Goal: Task Accomplishment & Management: Use online tool/utility

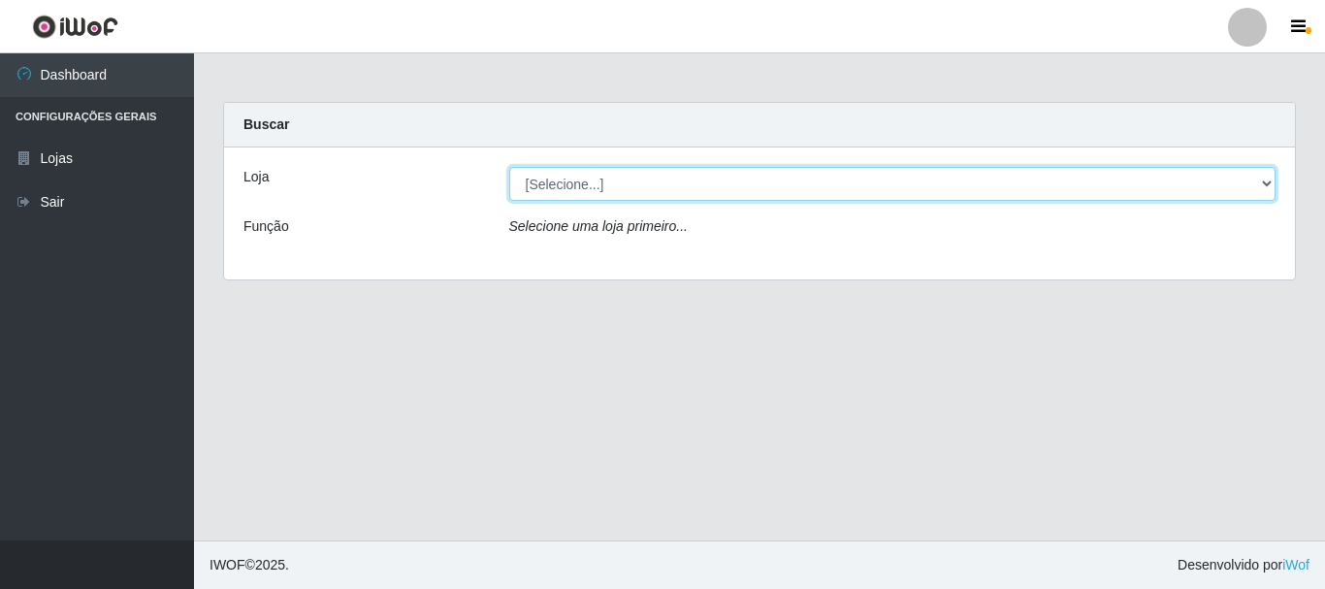
click at [1000, 180] on select "[Selecione...] Casatudo BR" at bounding box center [892, 184] width 767 height 34
select select "197"
click at [509, 167] on select "[Selecione...] Casatudo BR" at bounding box center [892, 184] width 767 height 34
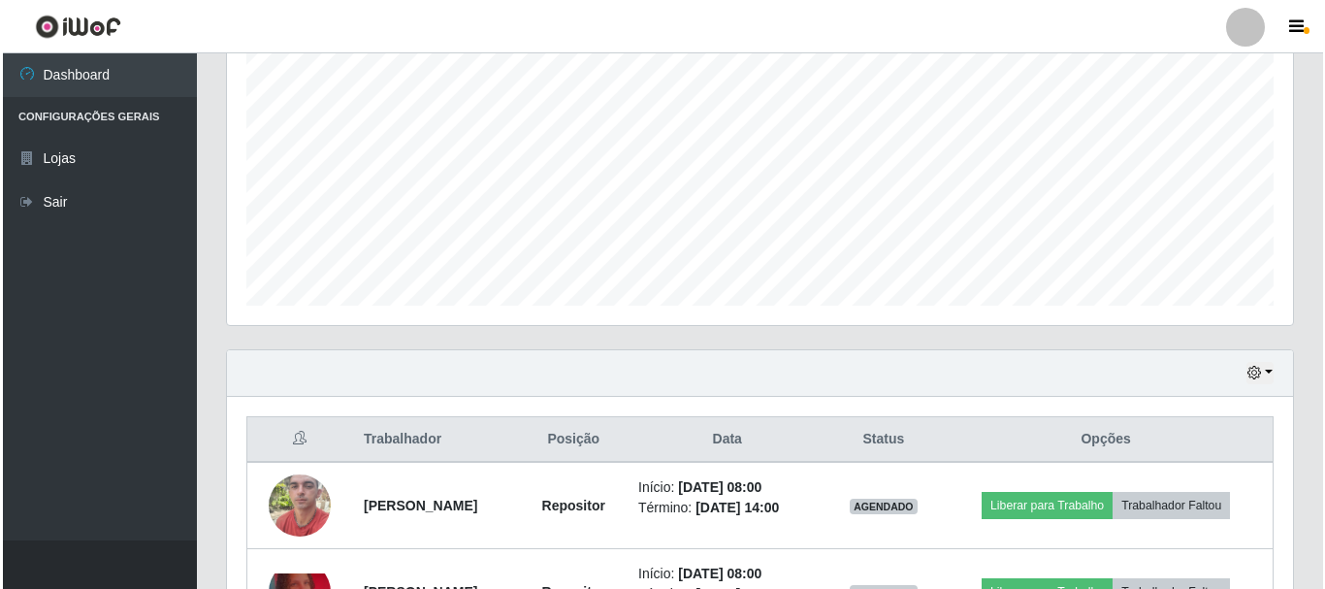
scroll to position [485, 0]
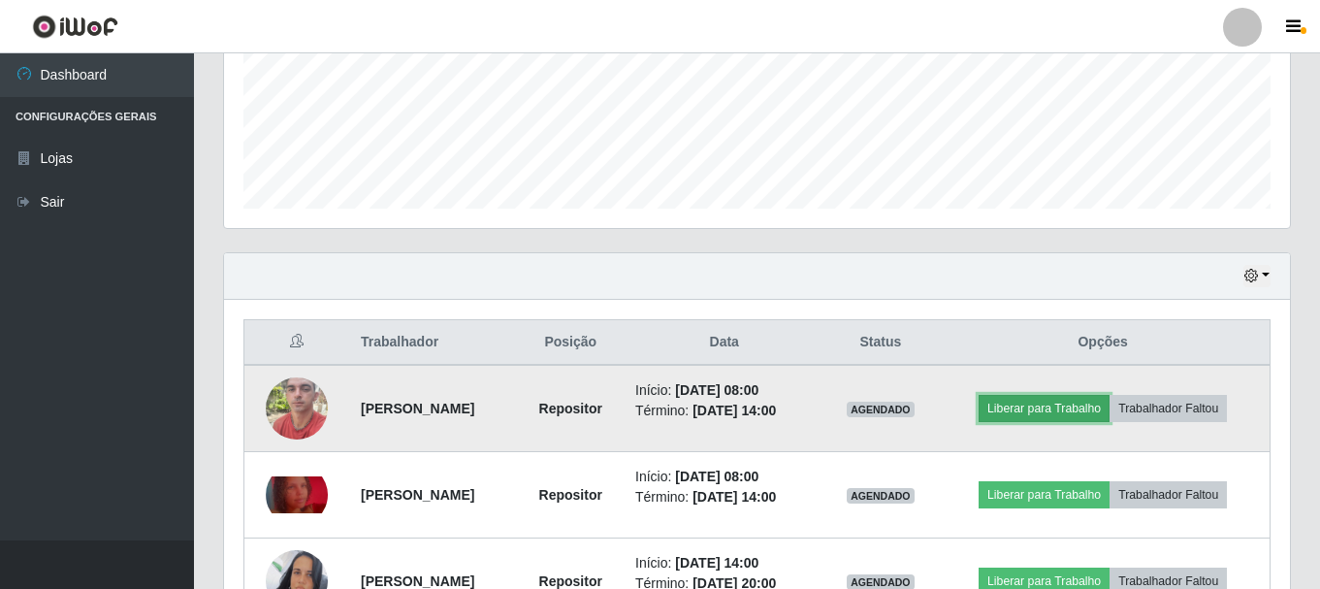
click at [1029, 403] on button "Liberar para Trabalho" at bounding box center [1044, 408] width 131 height 27
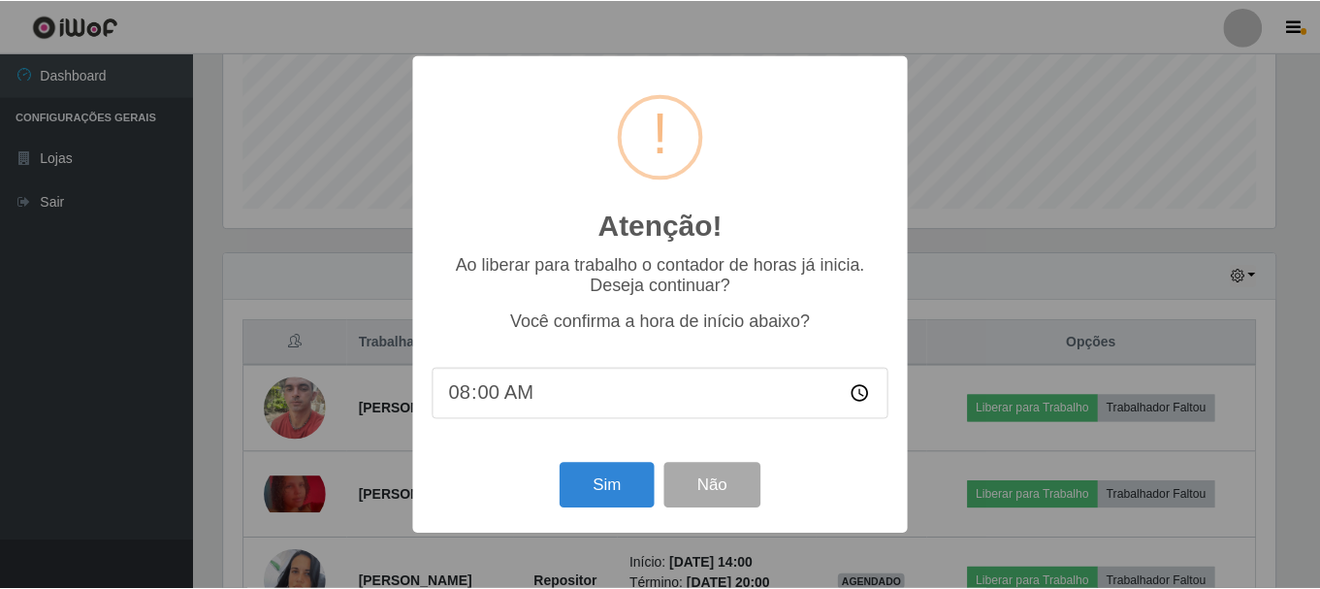
scroll to position [403, 1056]
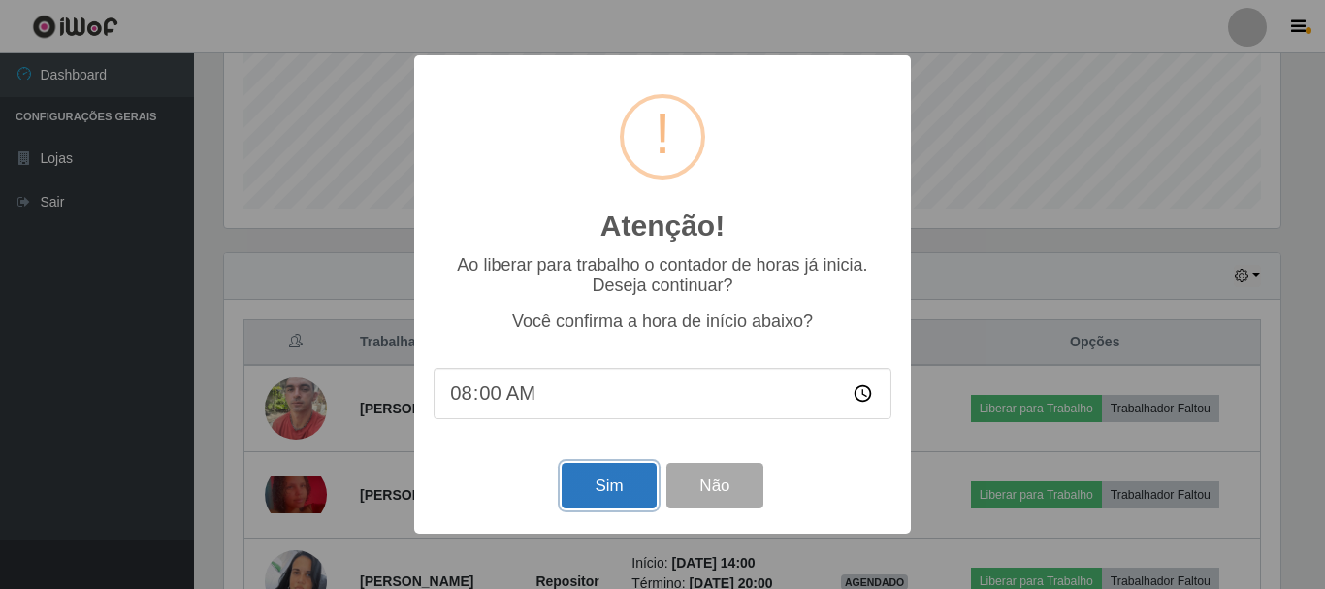
click at [628, 500] on button "Sim" at bounding box center [609, 486] width 94 height 46
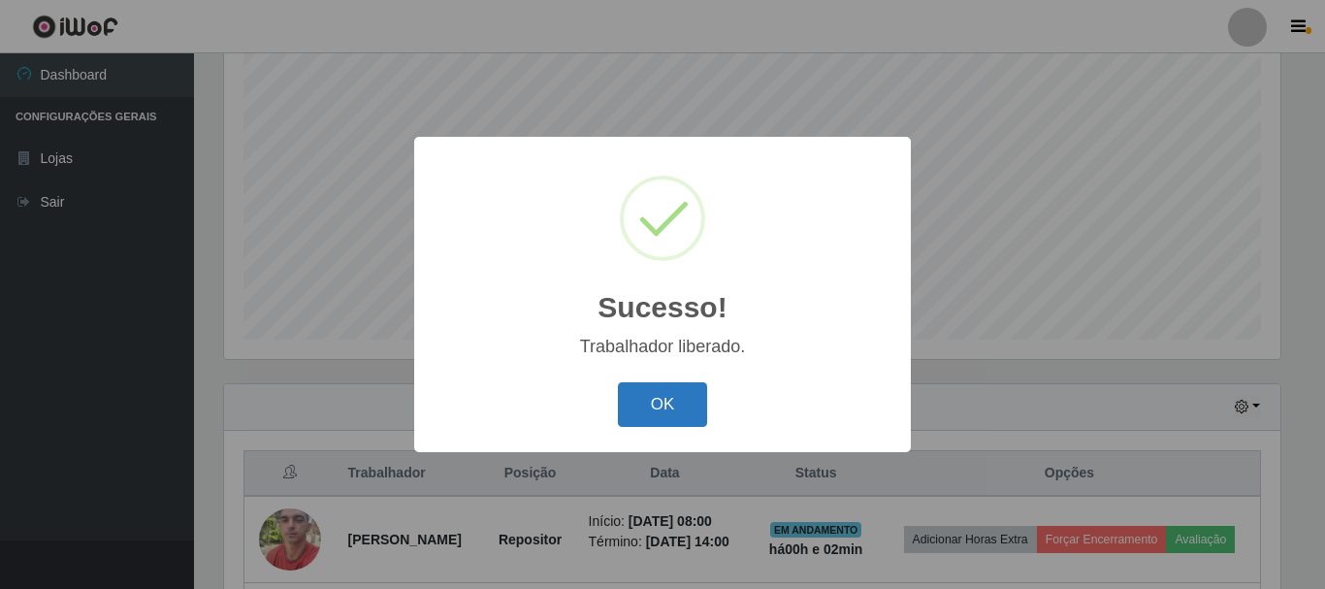
click at [684, 416] on button "OK" at bounding box center [663, 405] width 90 height 46
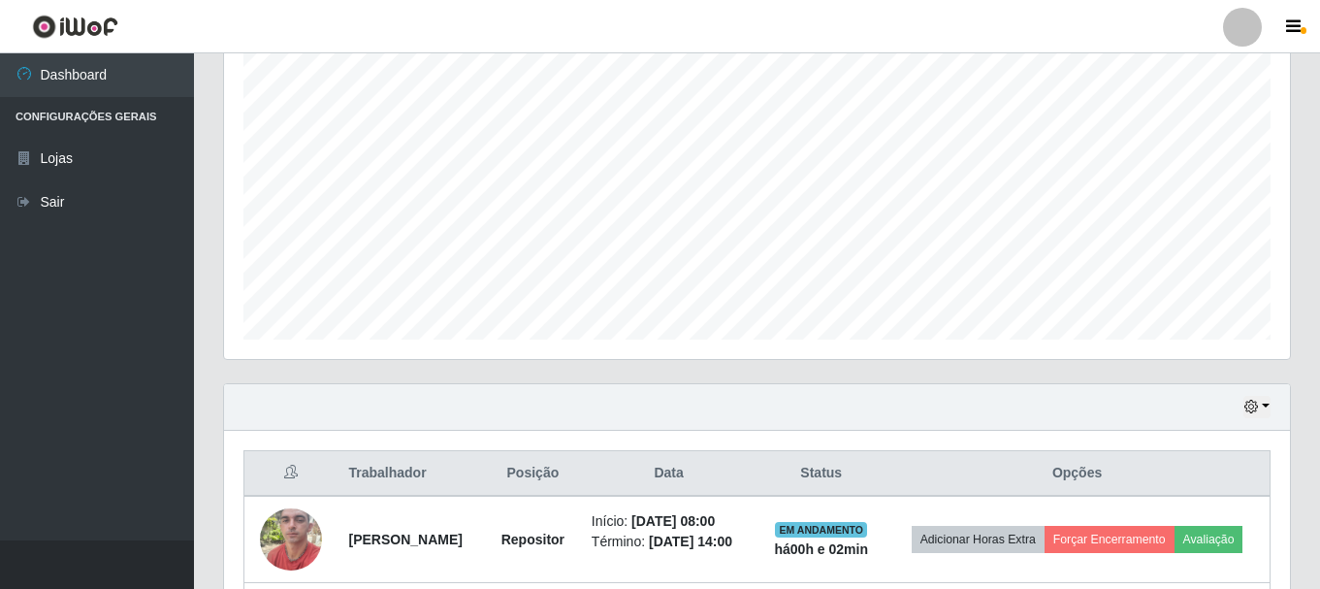
scroll to position [645, 0]
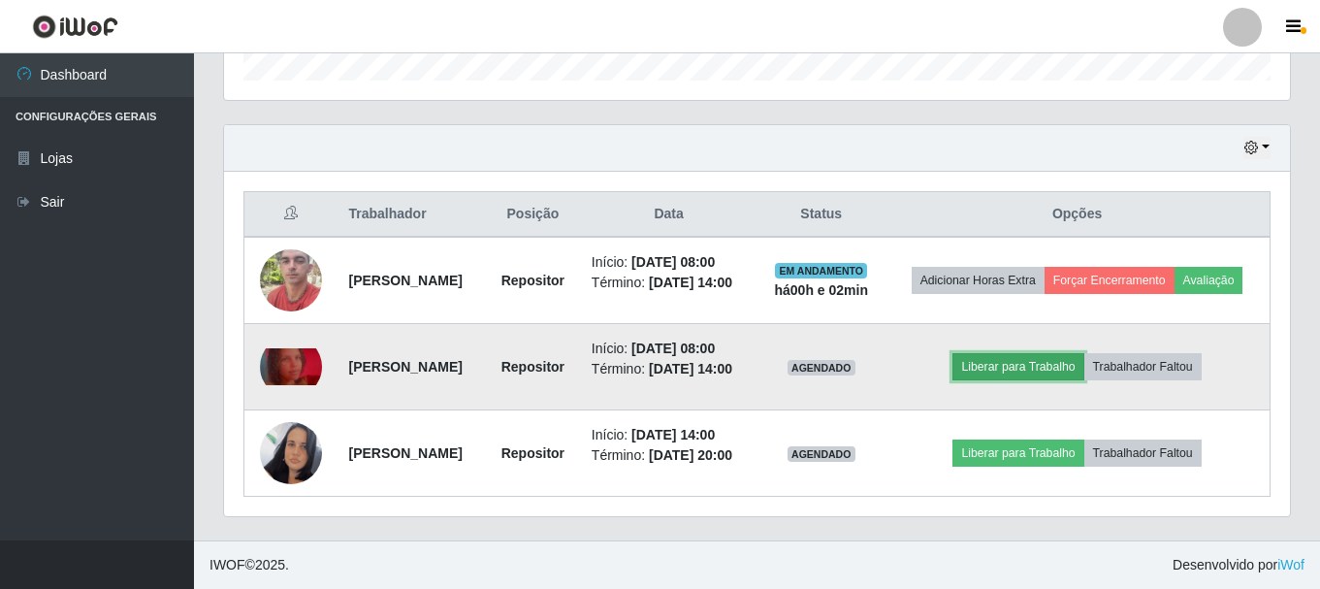
click at [1048, 353] on button "Liberar para Trabalho" at bounding box center [1018, 366] width 131 height 27
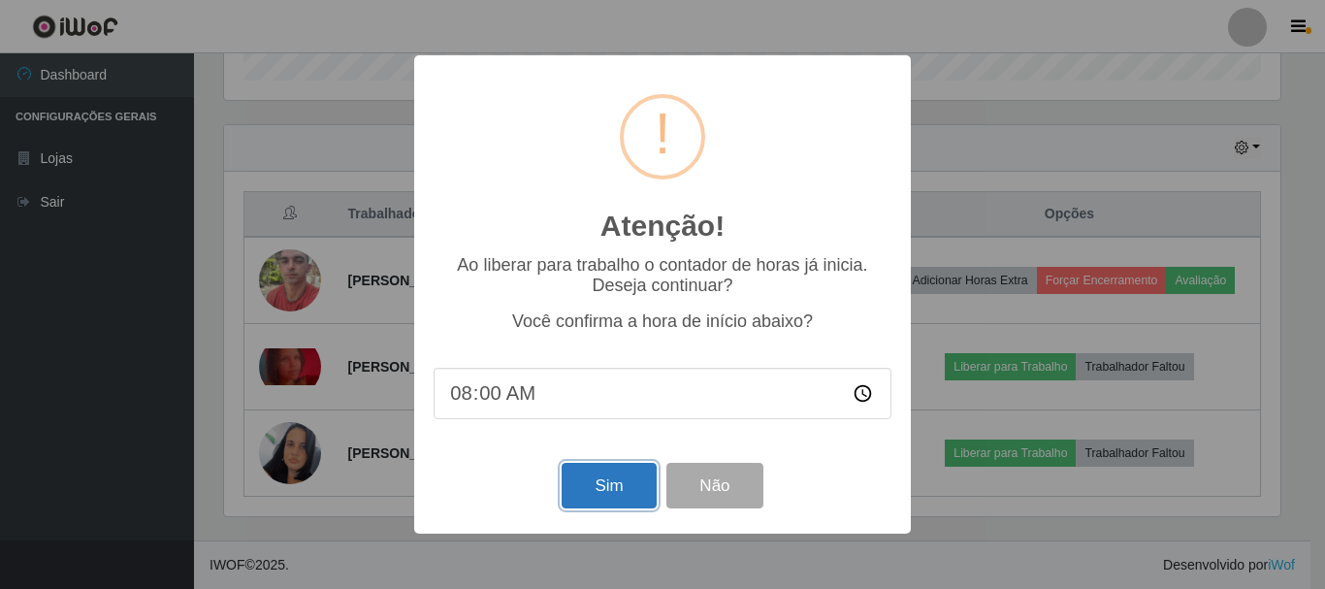
click at [602, 500] on button "Sim" at bounding box center [609, 486] width 94 height 46
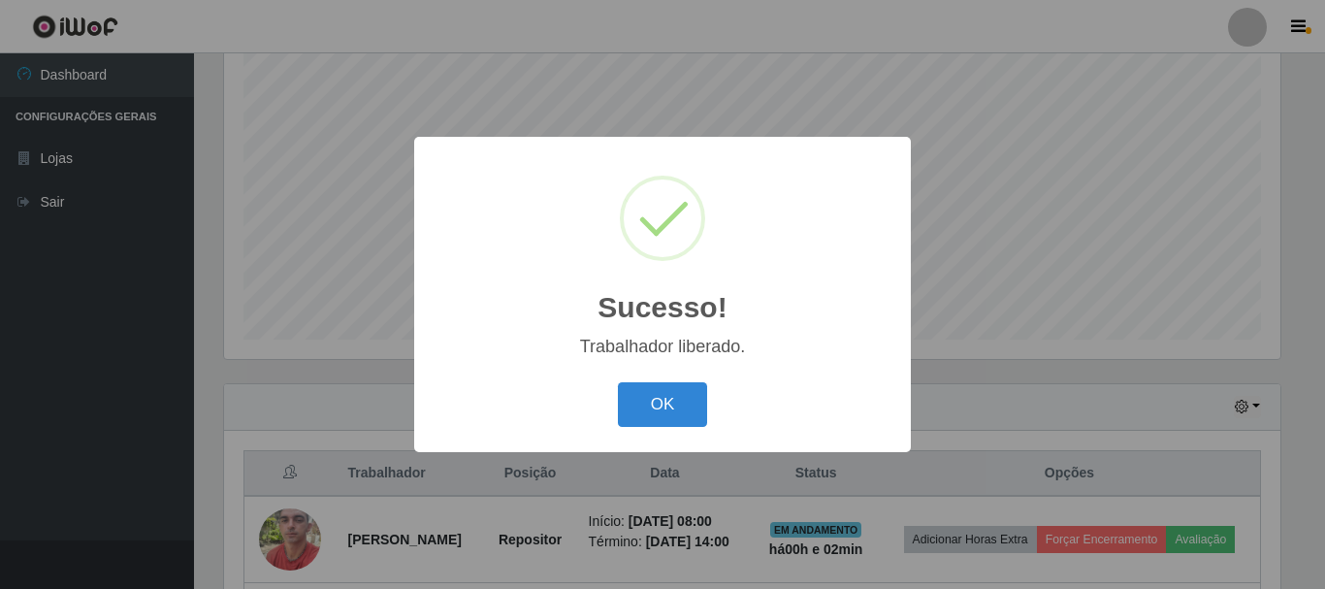
click at [618, 382] on button "OK" at bounding box center [663, 405] width 90 height 46
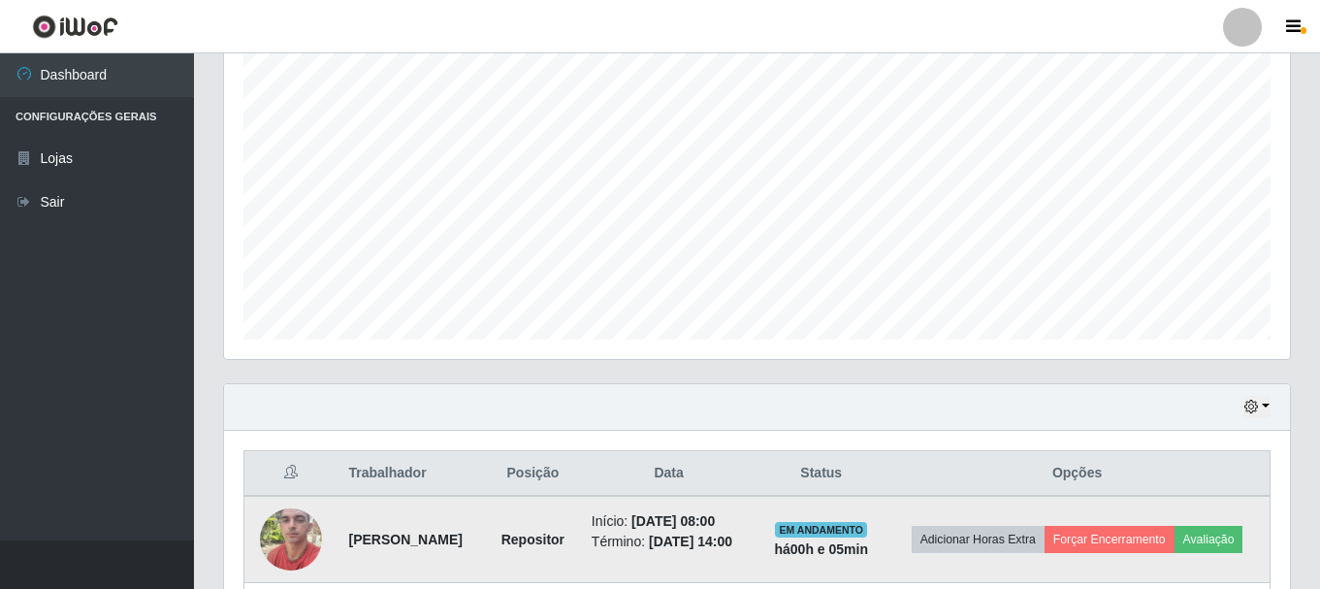
scroll to position [657, 0]
